Goal: Transaction & Acquisition: Purchase product/service

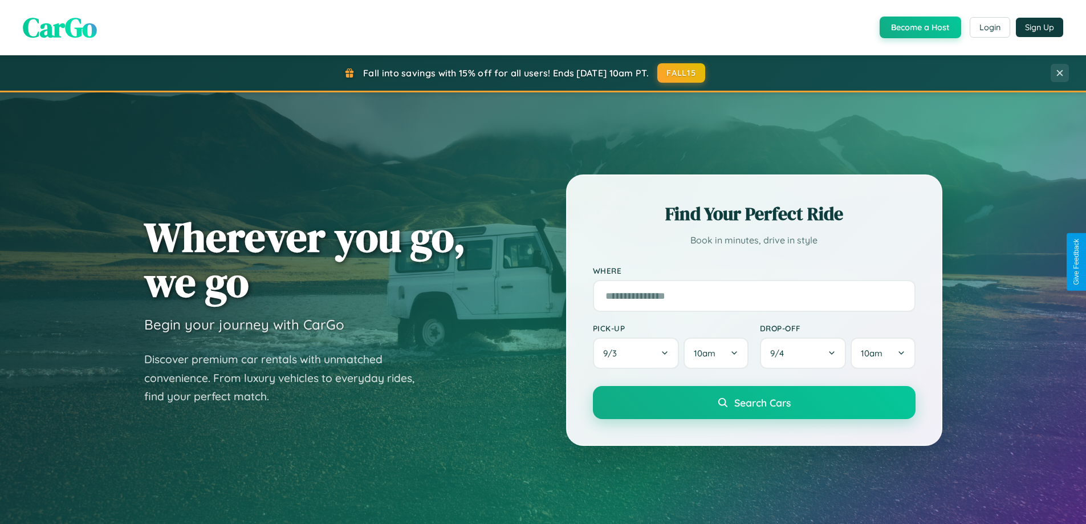
scroll to position [785, 0]
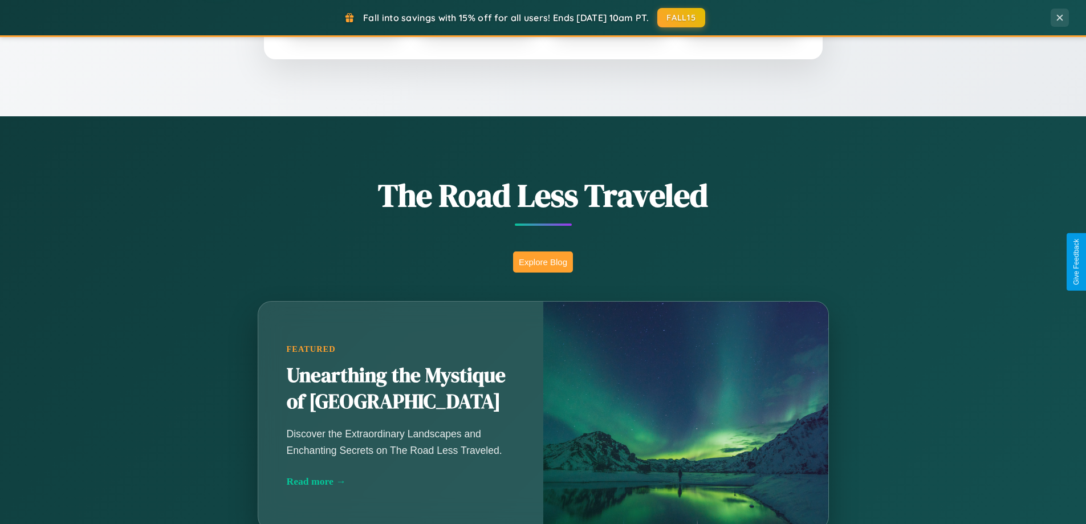
click at [543, 262] on button "Explore Blog" at bounding box center [543, 262] width 60 height 21
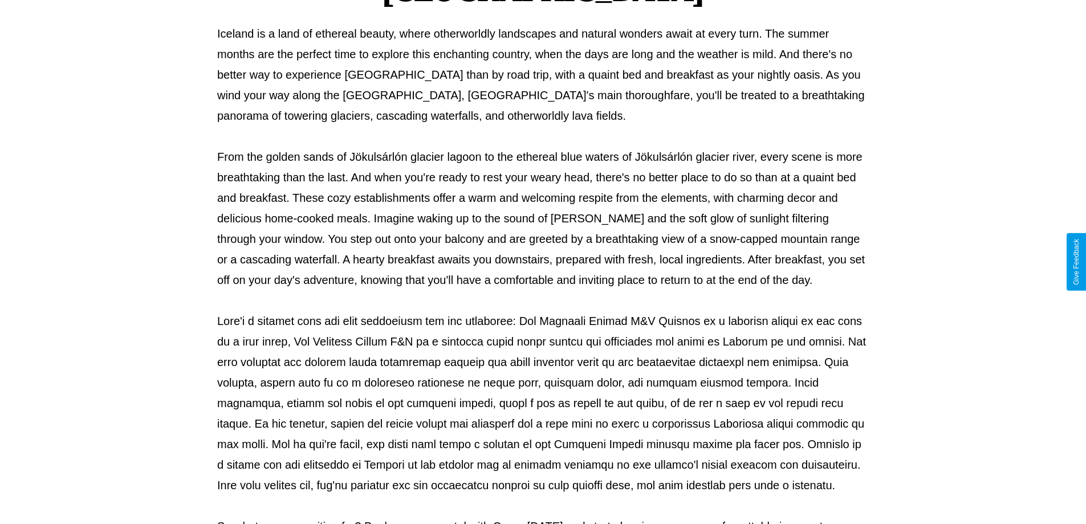
scroll to position [369, 0]
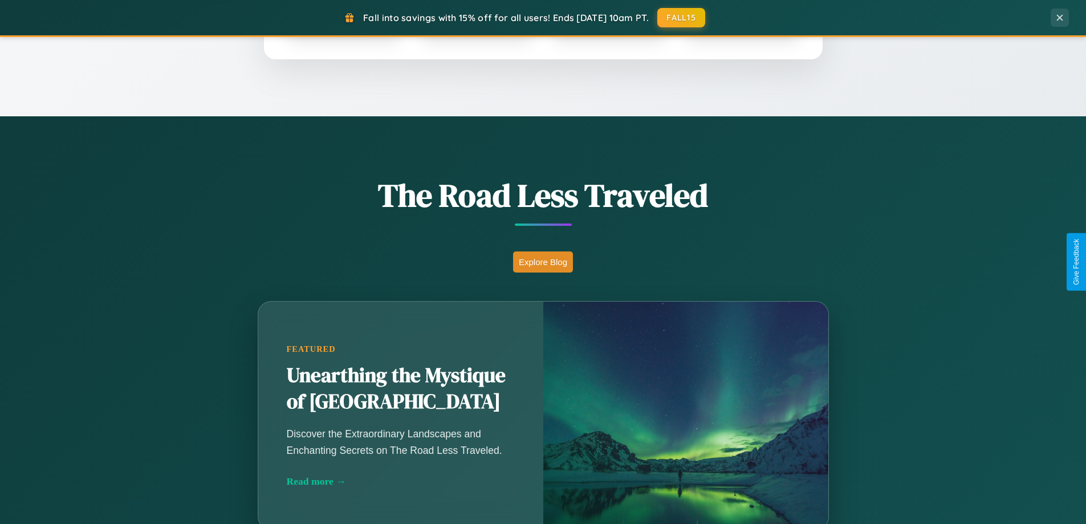
scroll to position [34, 0]
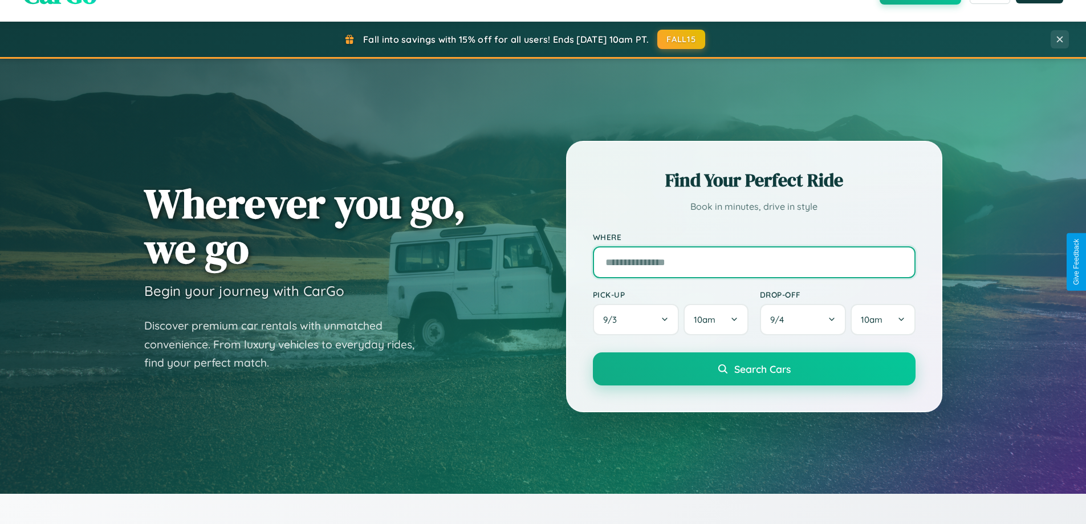
click at [754, 262] on input "text" at bounding box center [754, 262] width 323 height 32
type input "**********"
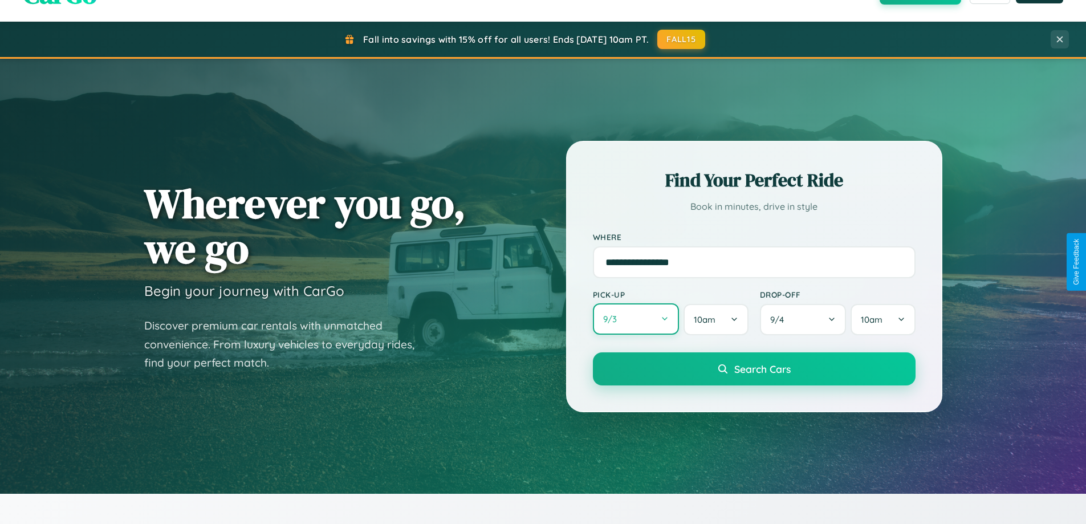
click at [636, 320] on button "9 / 3" at bounding box center [636, 318] width 87 height 31
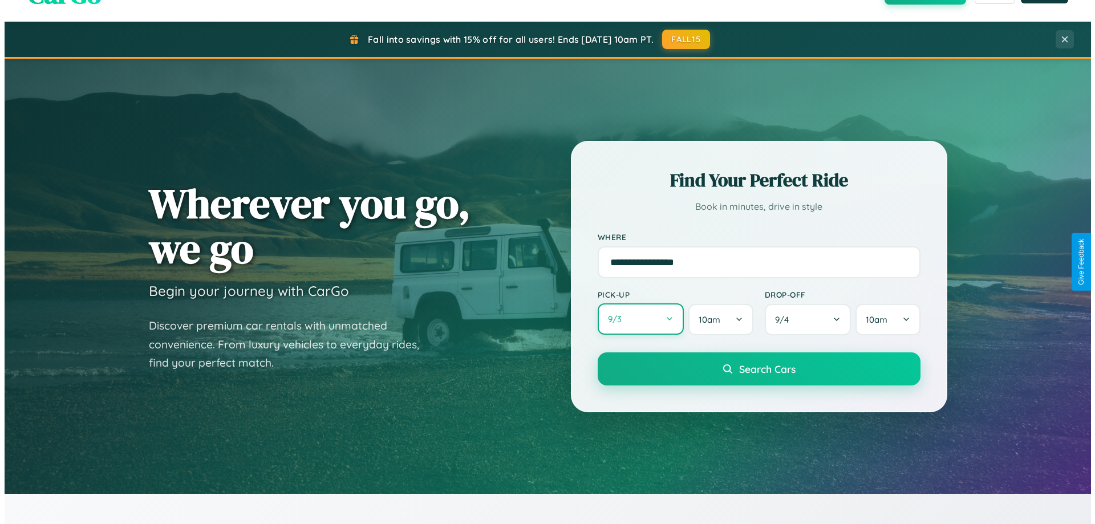
select select "*"
select select "****"
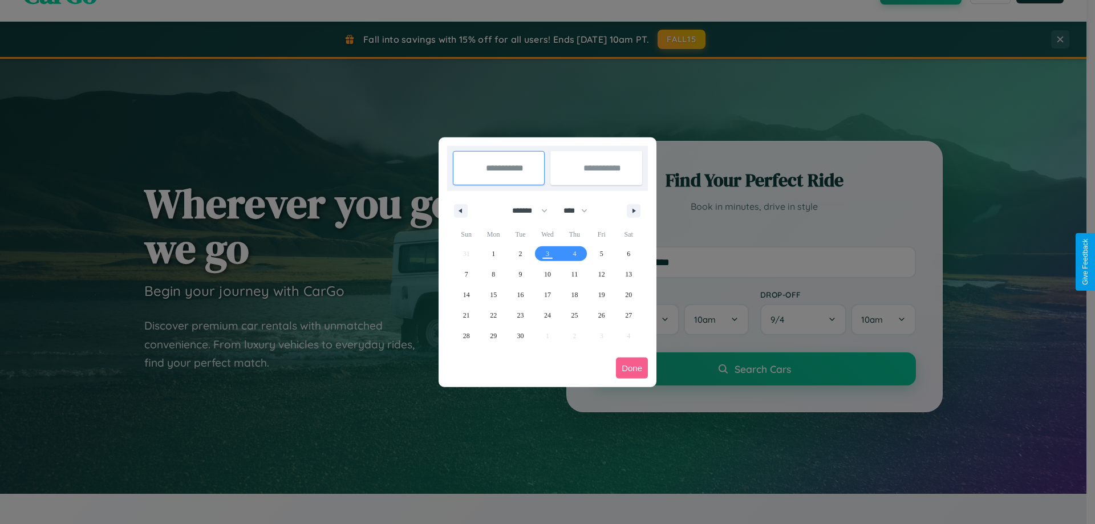
drag, startPoint x: 525, startPoint y: 210, endPoint x: 547, endPoint y: 229, distance: 29.2
click at [525, 210] on select "******* ******** ***** ***** *** **** **** ****** ********* ******* ******** **…" at bounding box center [528, 210] width 48 height 19
select select "**"
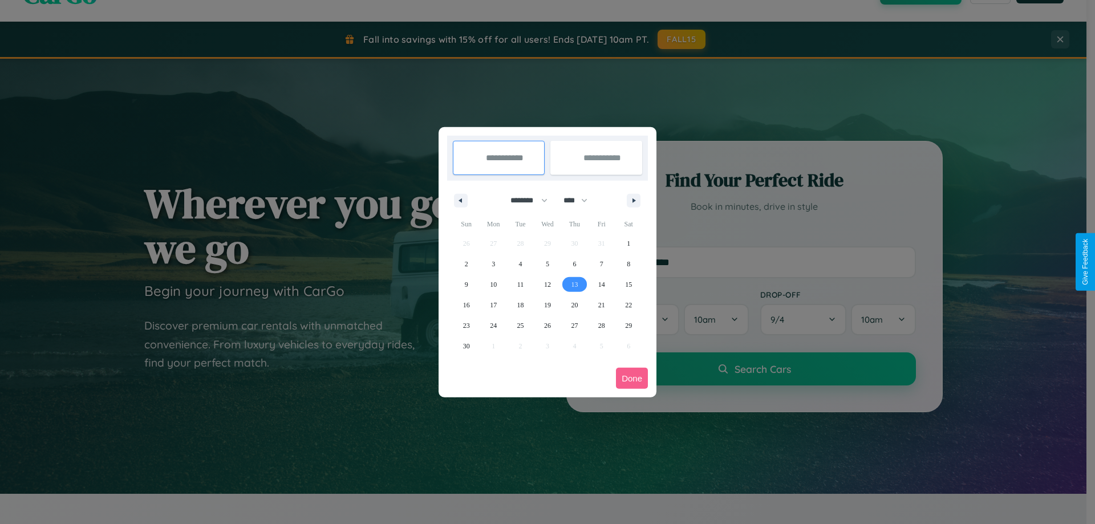
click at [574, 284] on span "13" at bounding box center [574, 284] width 7 height 21
type input "**********"
click at [601, 305] on span "21" at bounding box center [601, 305] width 7 height 21
type input "**********"
click at [632, 378] on button "Done" at bounding box center [632, 378] width 32 height 21
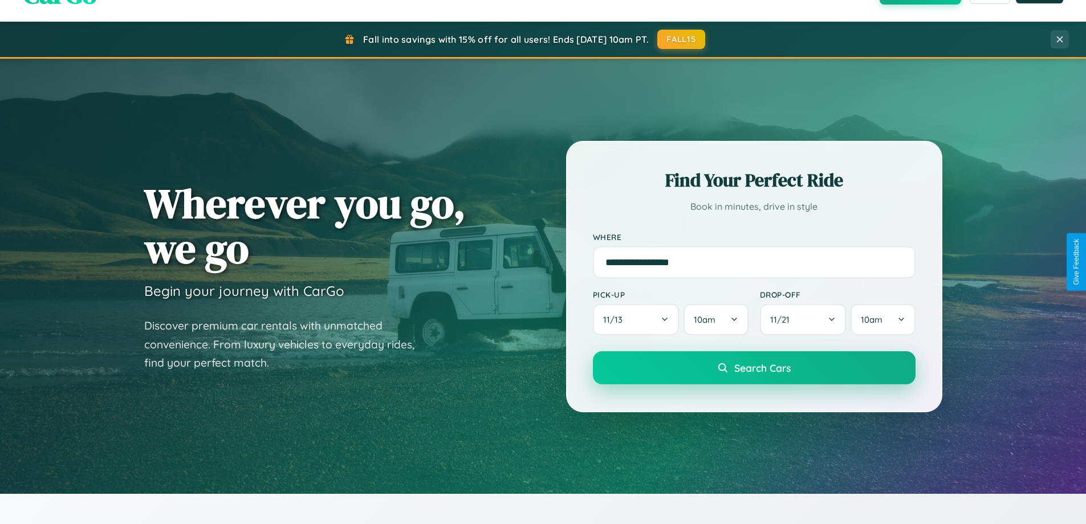
click at [754, 368] on span "Search Cars" at bounding box center [763, 368] width 56 height 13
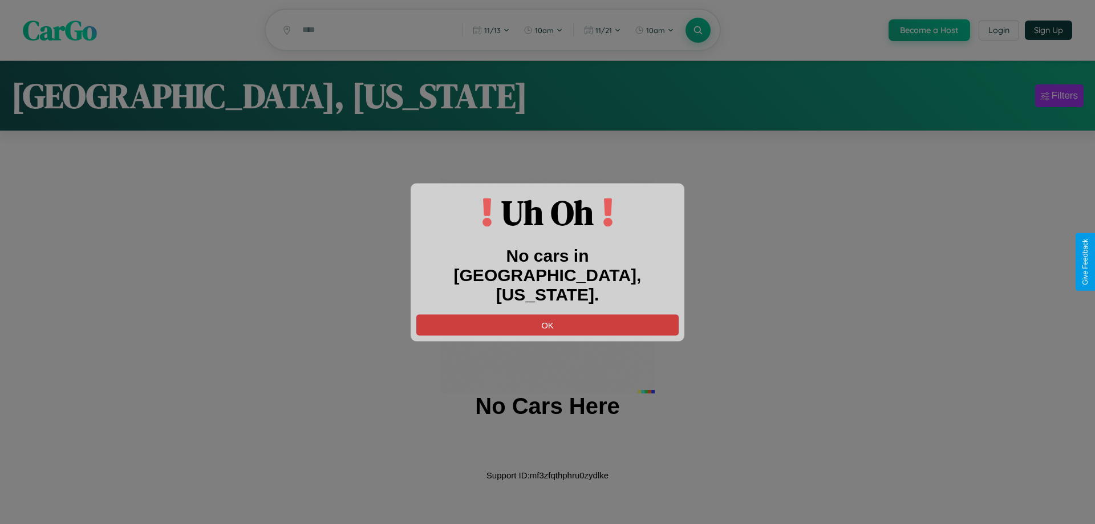
click at [547, 314] on button "OK" at bounding box center [547, 324] width 262 height 21
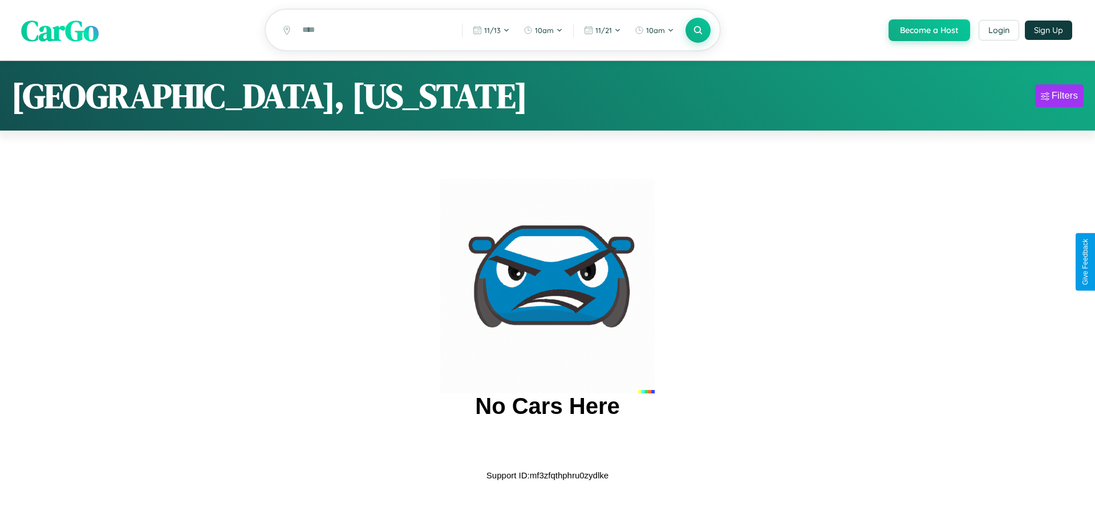
click at [60, 31] on span "CarGo" at bounding box center [60, 29] width 78 height 39
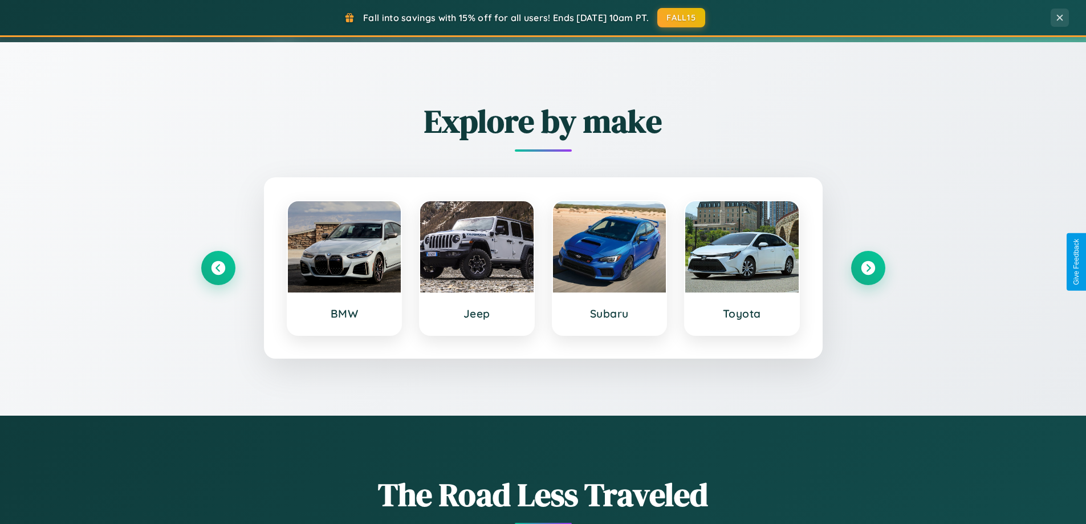
scroll to position [492, 0]
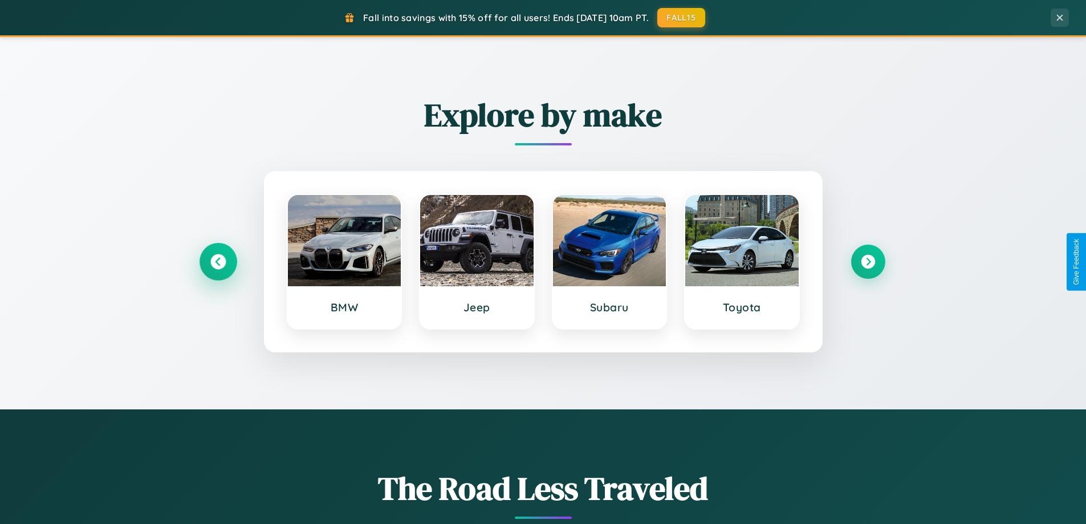
click at [218, 262] on icon at bounding box center [217, 261] width 15 height 15
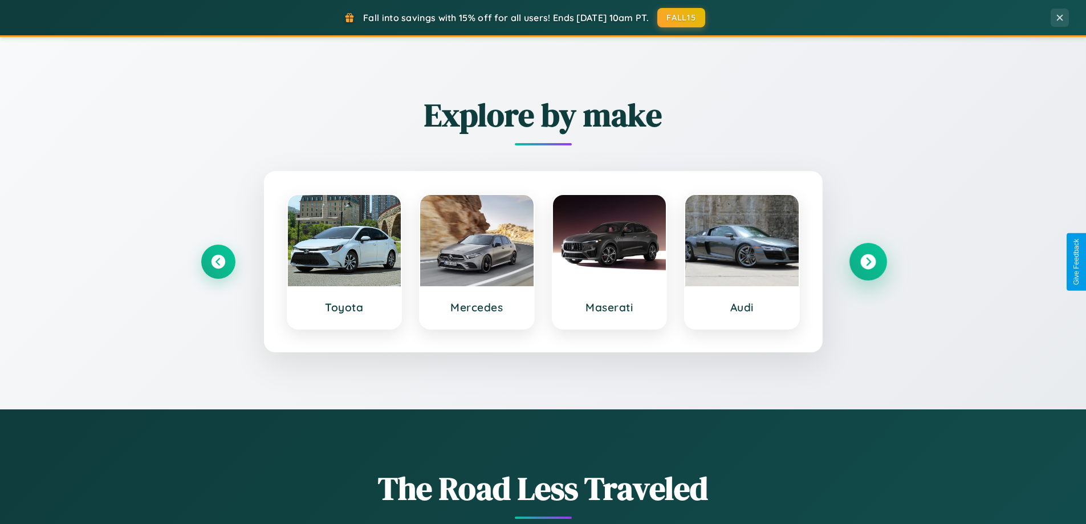
click at [868, 262] on icon at bounding box center [868, 261] width 15 height 15
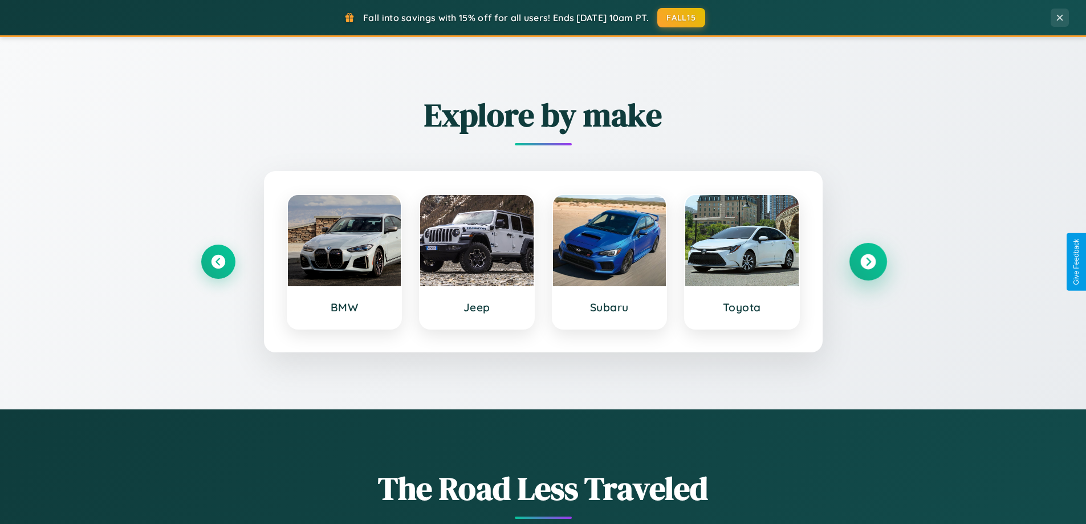
click at [868, 262] on icon at bounding box center [868, 261] width 15 height 15
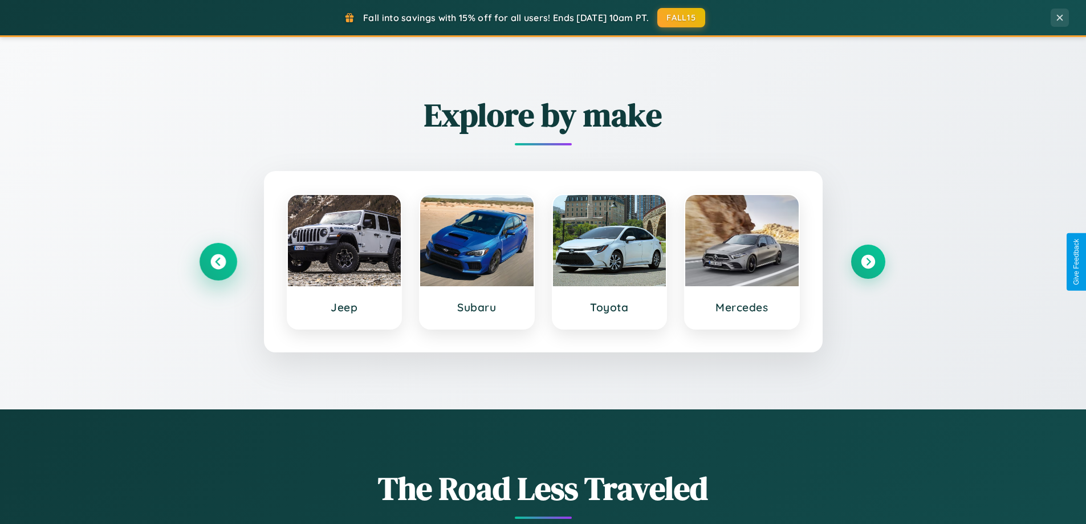
click at [218, 262] on icon at bounding box center [217, 261] width 15 height 15
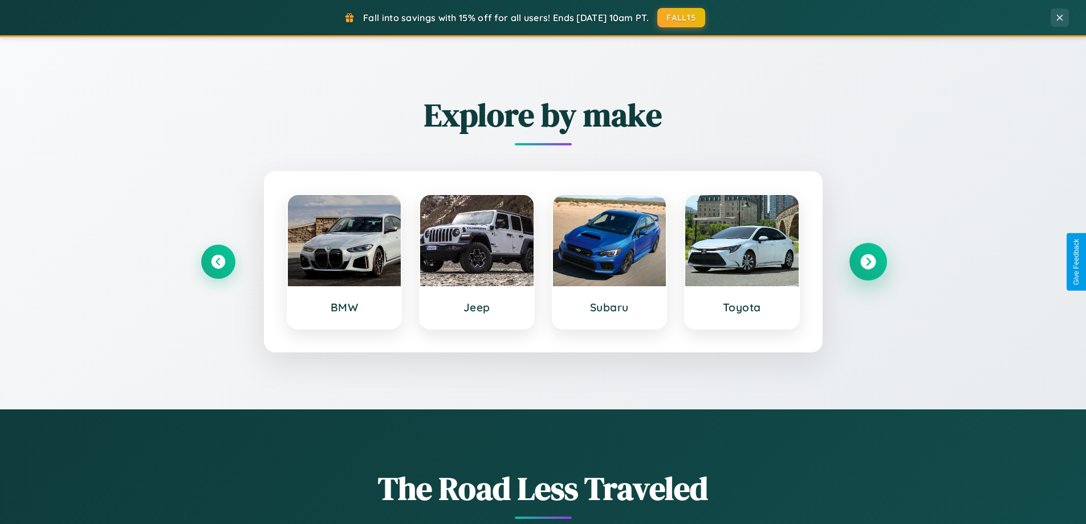
click at [868, 262] on icon at bounding box center [868, 261] width 15 height 15
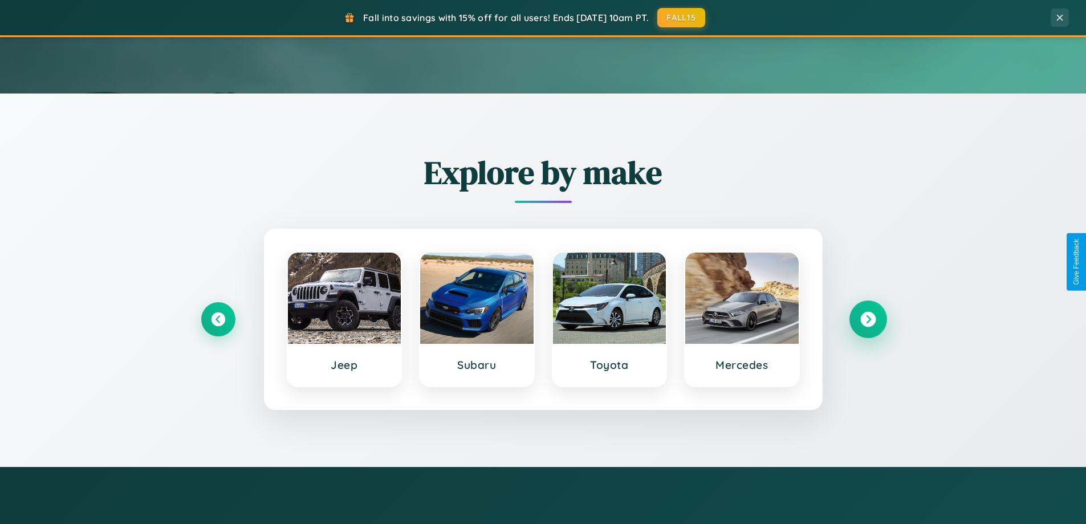
scroll to position [0, 0]
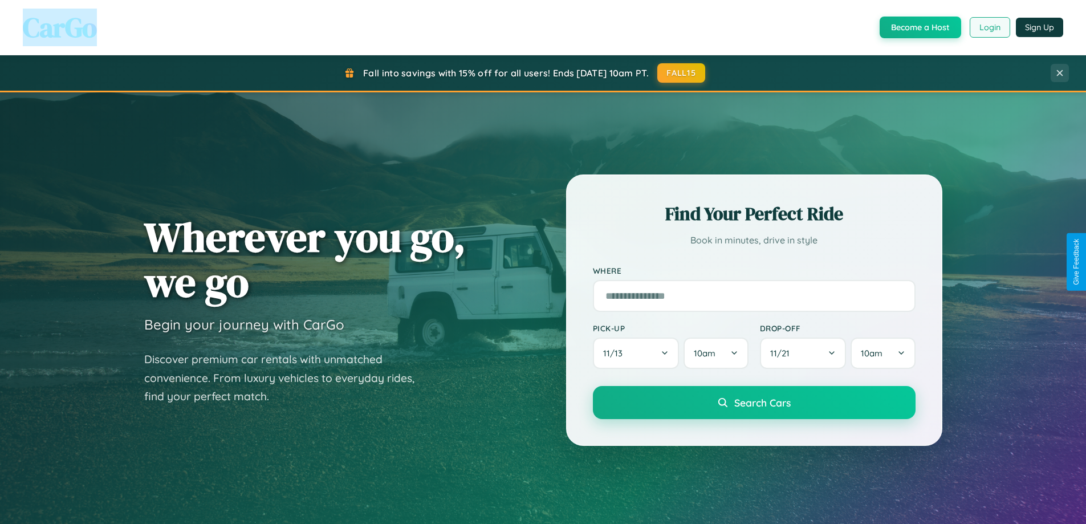
click at [989, 27] on button "Login" at bounding box center [990, 27] width 40 height 21
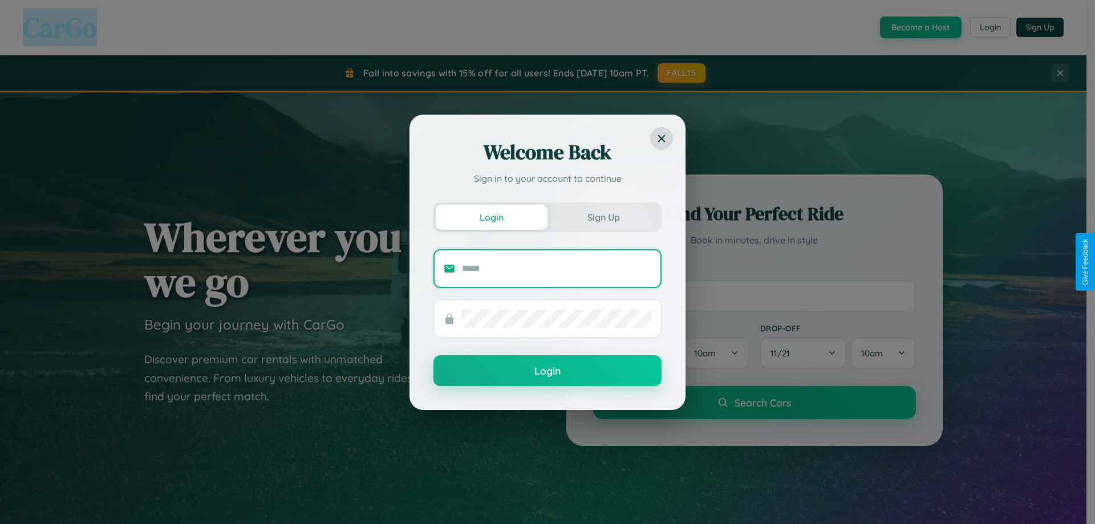
click at [557, 268] on input "text" at bounding box center [556, 268] width 189 height 18
type input "**********"
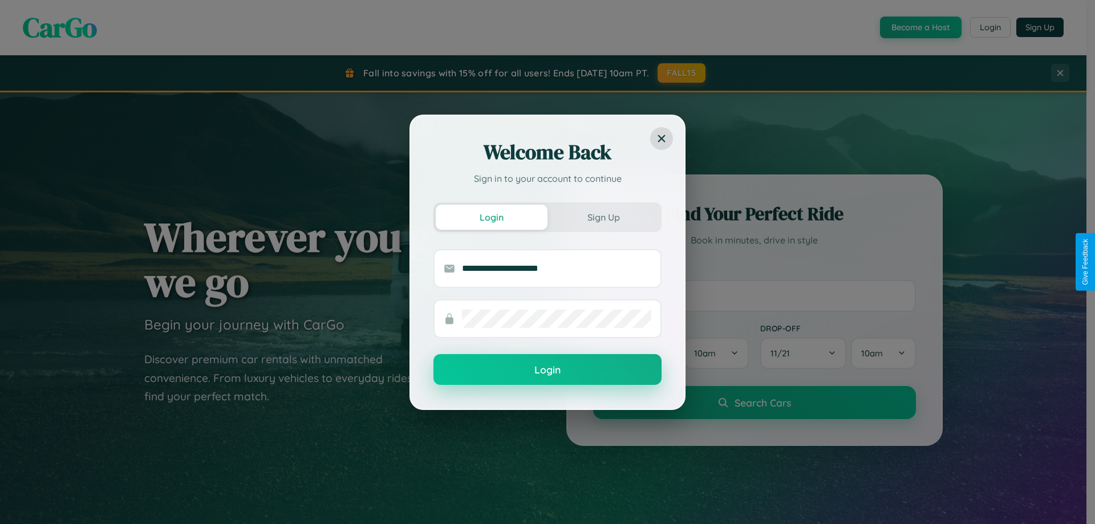
click at [547, 370] on button "Login" at bounding box center [547, 369] width 228 height 31
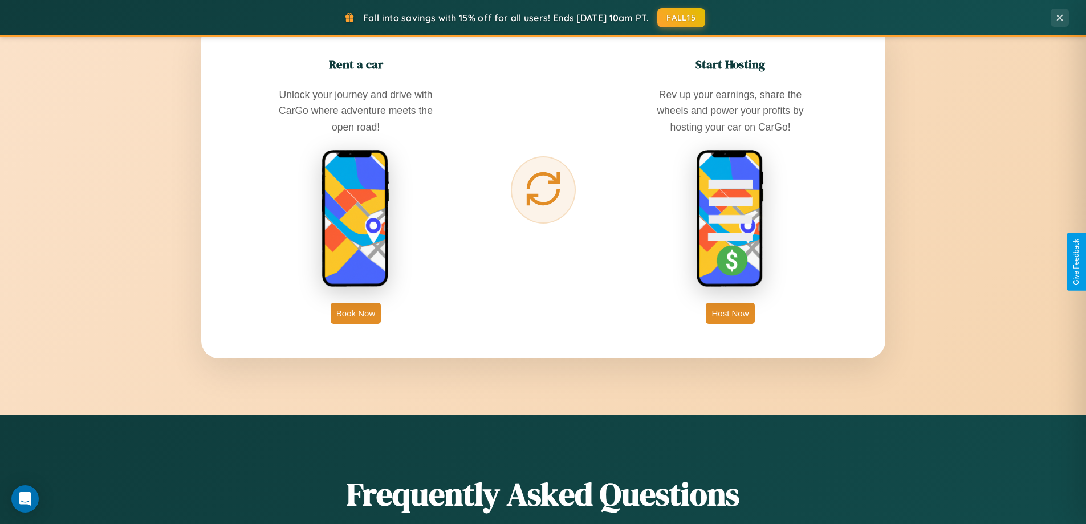
scroll to position [1832, 0]
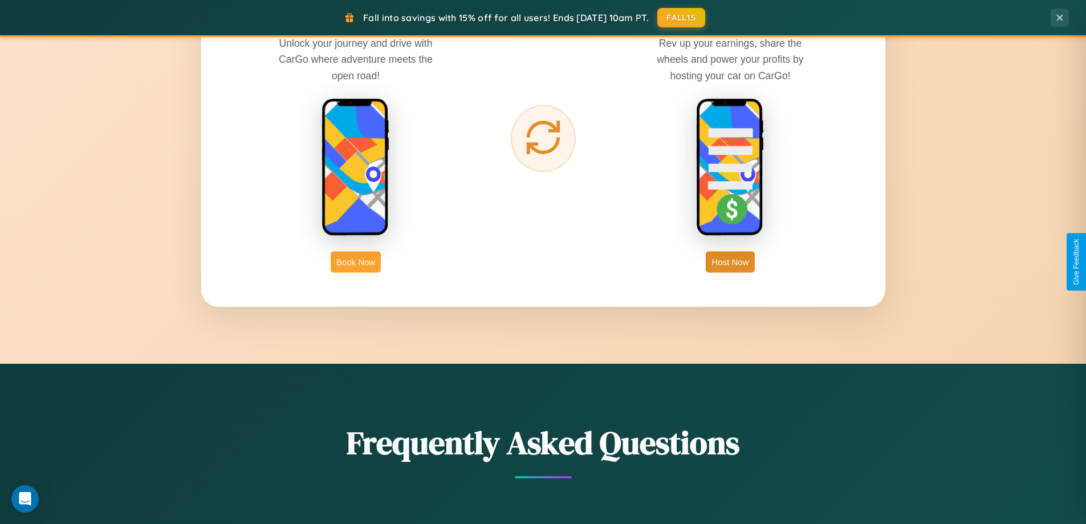
click at [356, 262] on button "Book Now" at bounding box center [356, 262] width 50 height 21
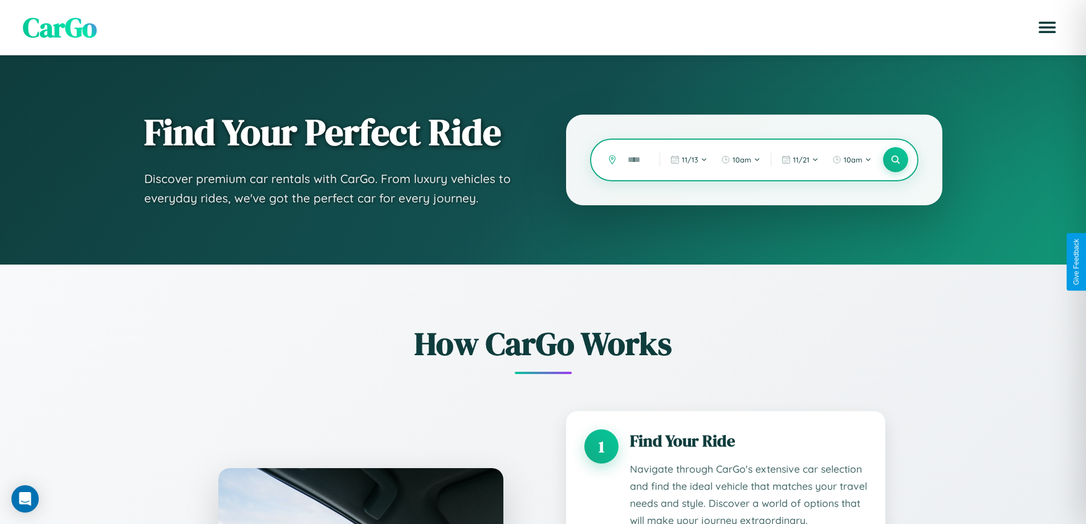
click at [636, 160] on input "text" at bounding box center [635, 160] width 26 height 20
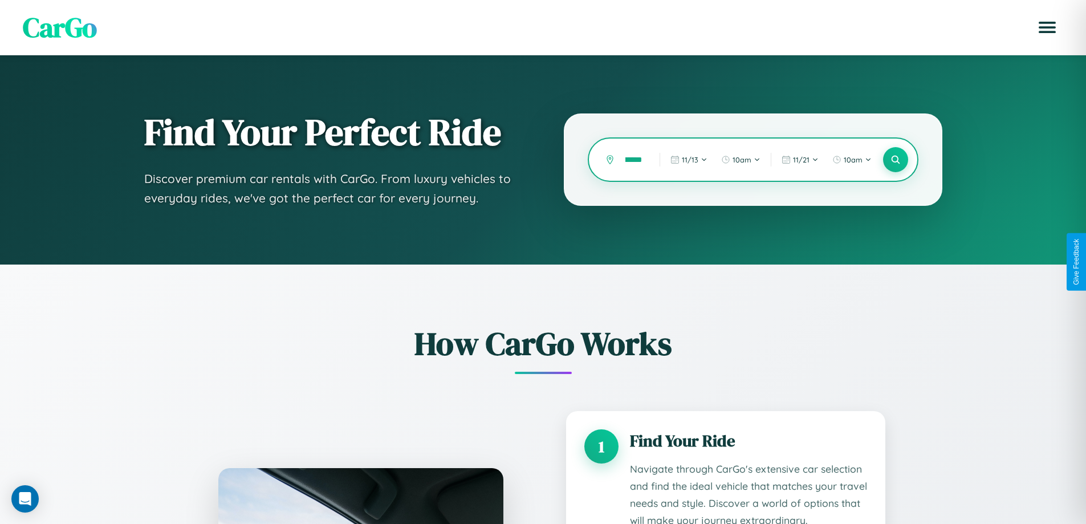
scroll to position [0, 14]
type input "*******"
click at [895, 160] on icon at bounding box center [895, 160] width 11 height 11
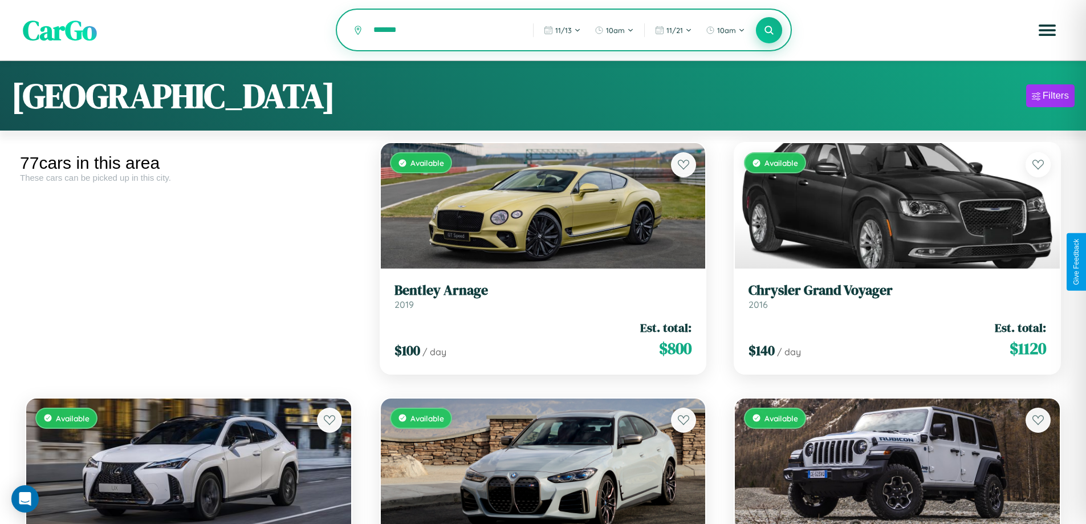
type input "*******"
click at [769, 31] on icon at bounding box center [769, 30] width 11 height 11
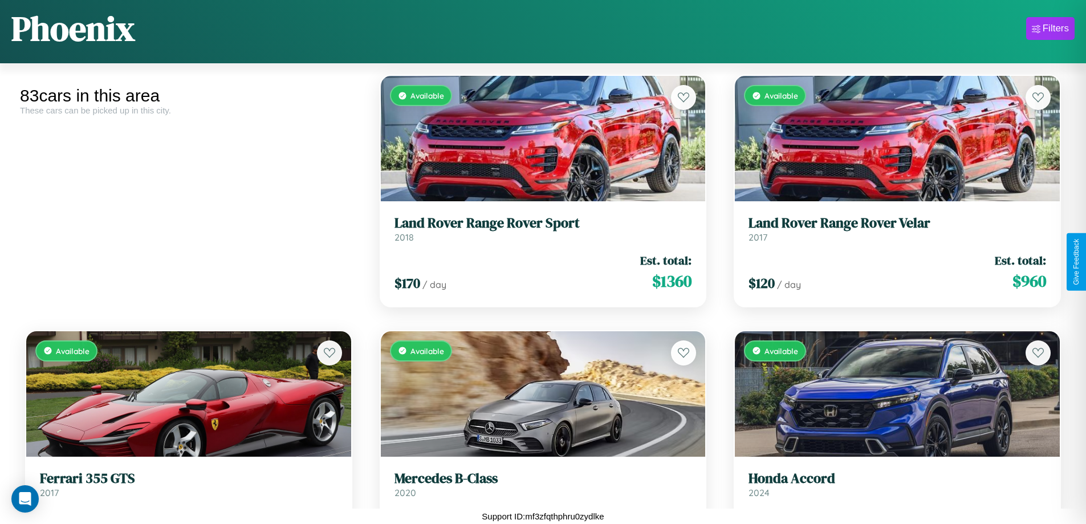
scroll to position [160, 0]
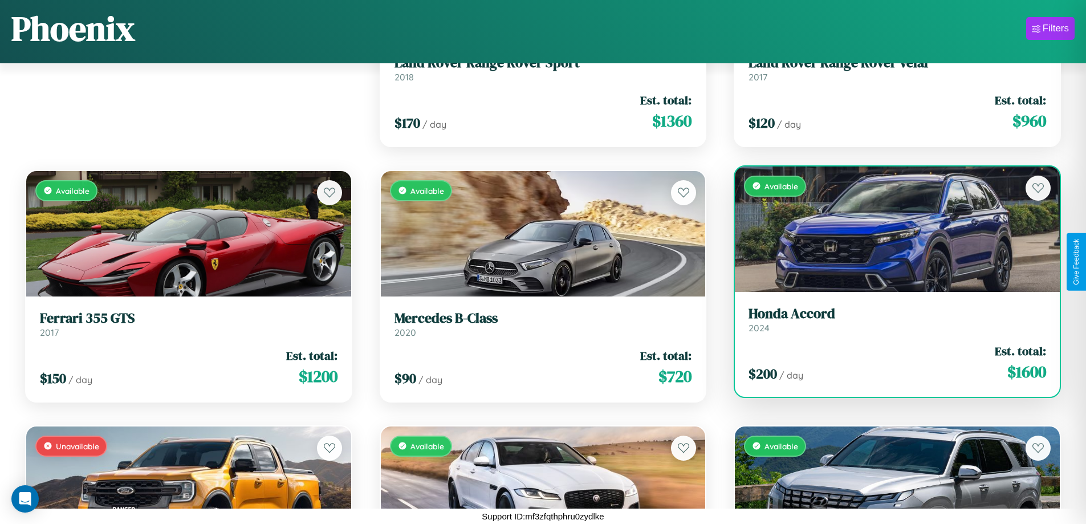
click at [890, 324] on link "Honda Accord 2024" at bounding box center [898, 320] width 298 height 28
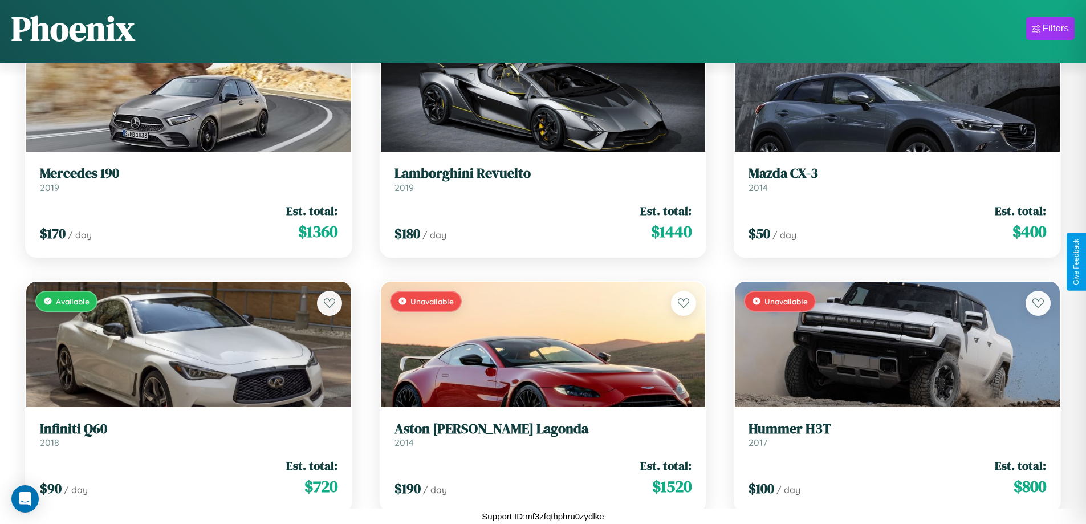
scroll to position [4502, 0]
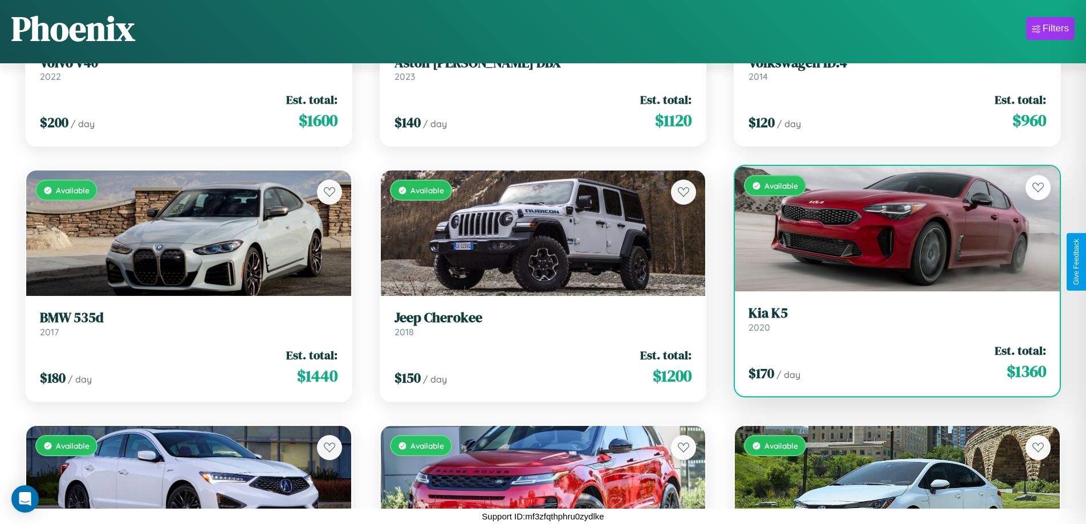
click at [890, 323] on link "Kia K5 2020" at bounding box center [898, 319] width 298 height 28
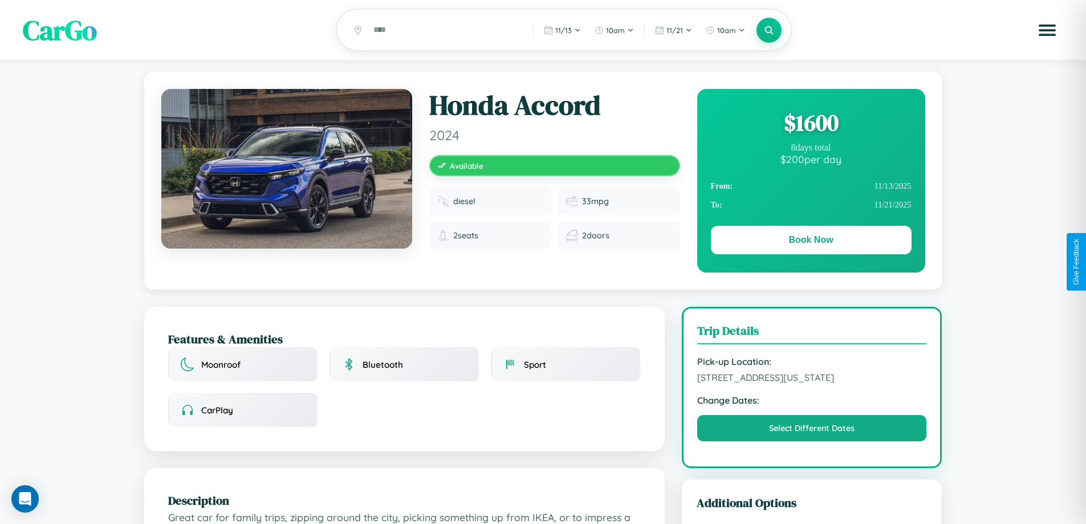
scroll to position [307, 0]
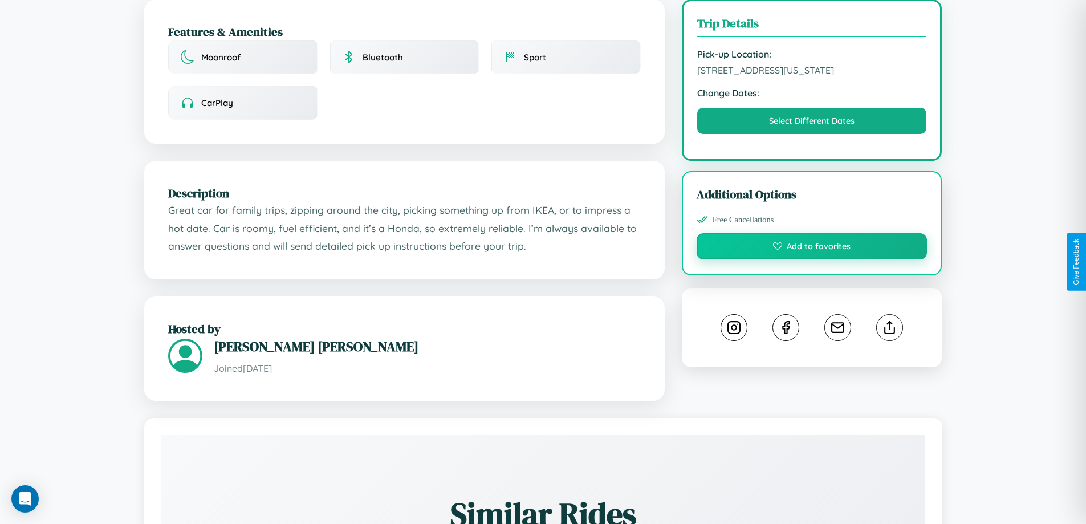
click at [812, 259] on button "Add to favorites" at bounding box center [812, 246] width 231 height 26
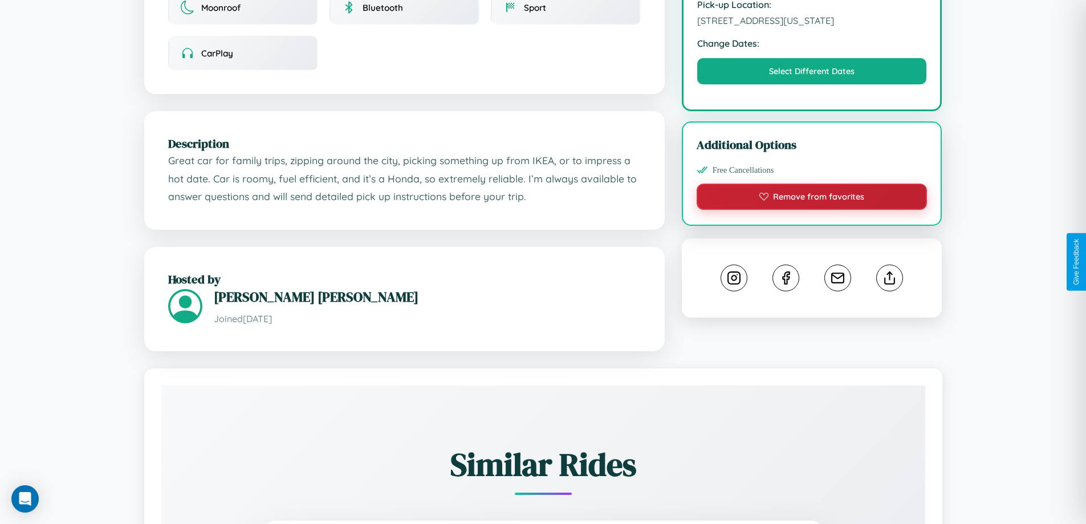
scroll to position [386, 0]
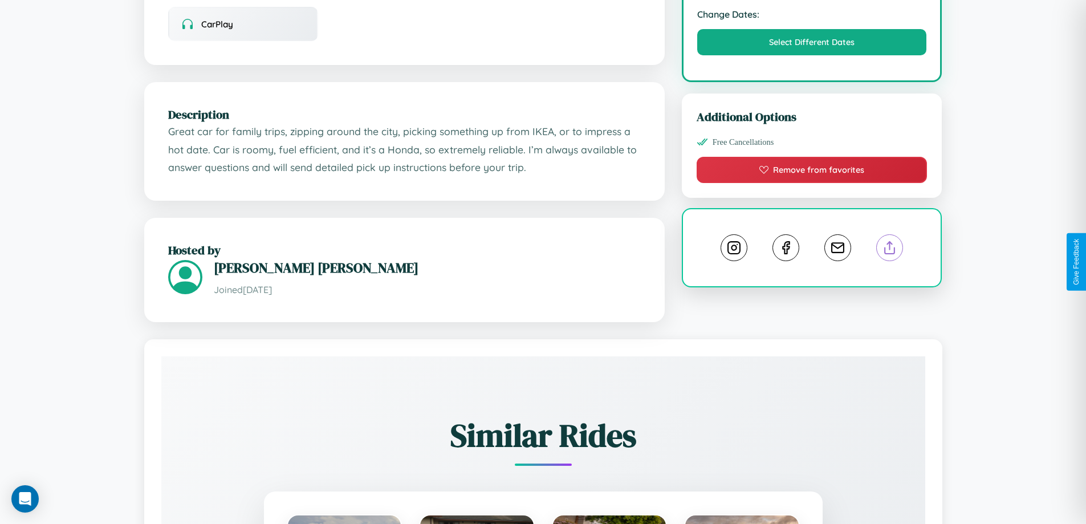
click at [890, 250] on line at bounding box center [890, 246] width 0 height 8
